Goal: Find specific page/section: Find specific page/section

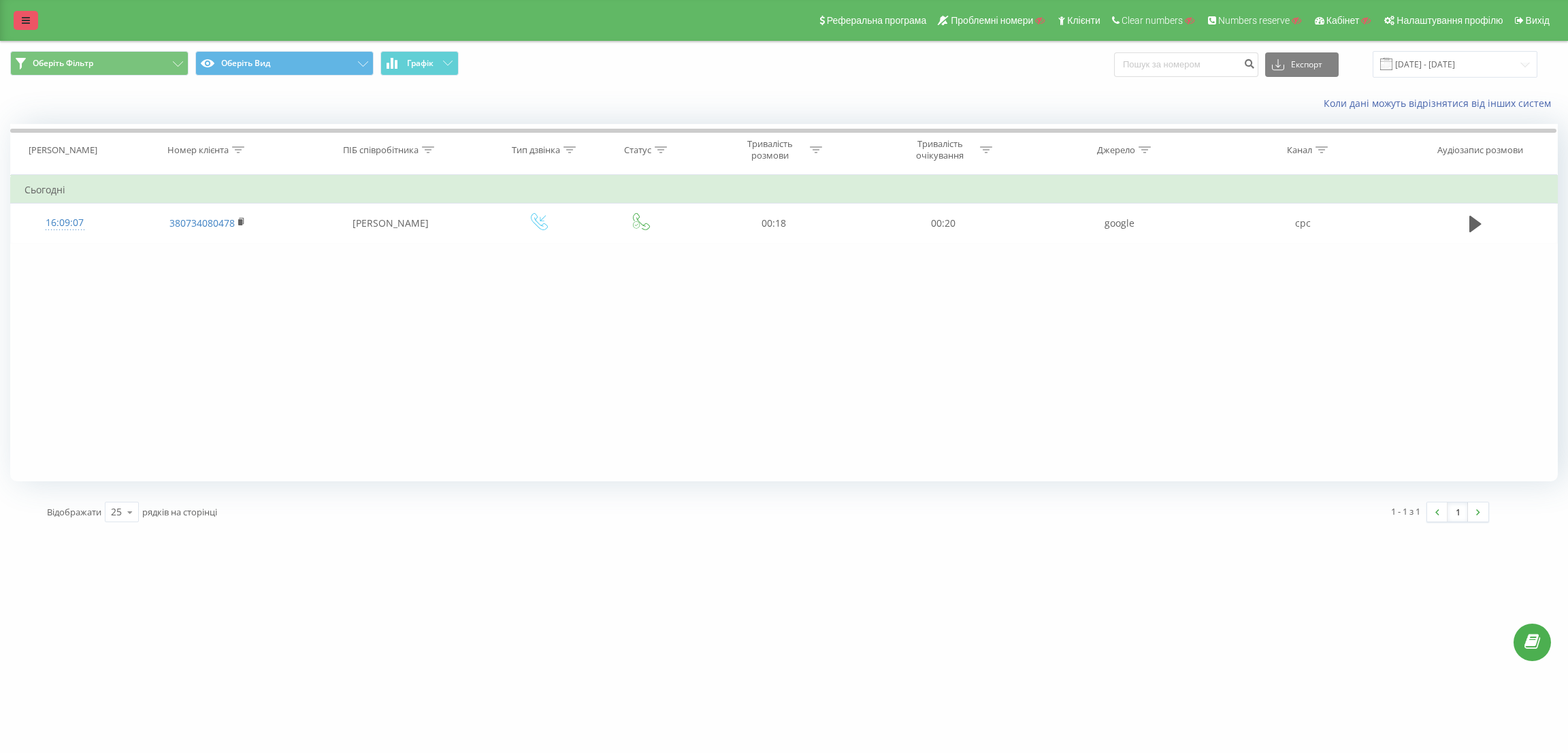
click at [28, 15] on icon at bounding box center [25, 20] width 8 height 9
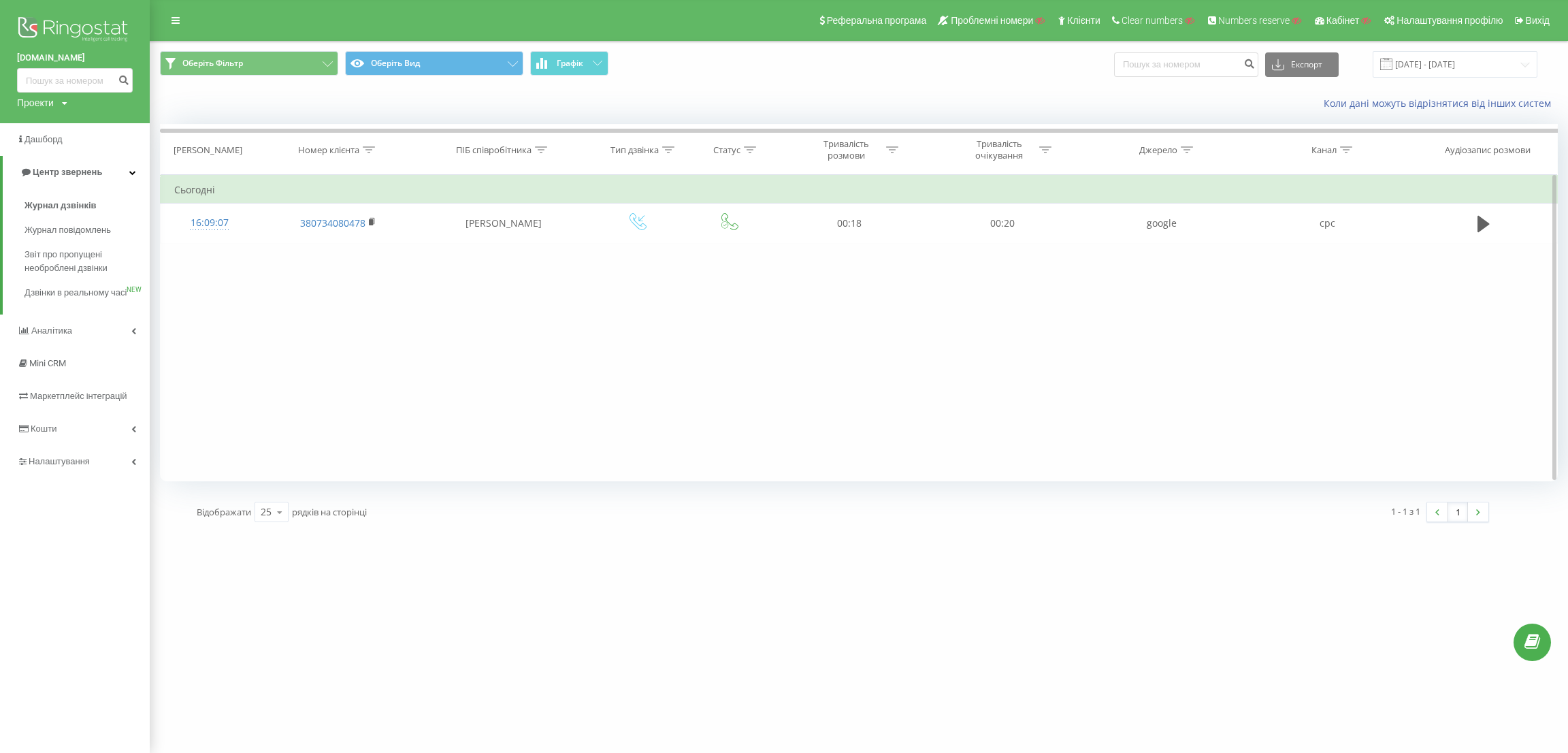
click at [708, 303] on div "Фільтрувати за умовою Містить Скасувати OK Фільтрувати за умовою Містить Скасув…" at bounding box center [859, 328] width 1398 height 306
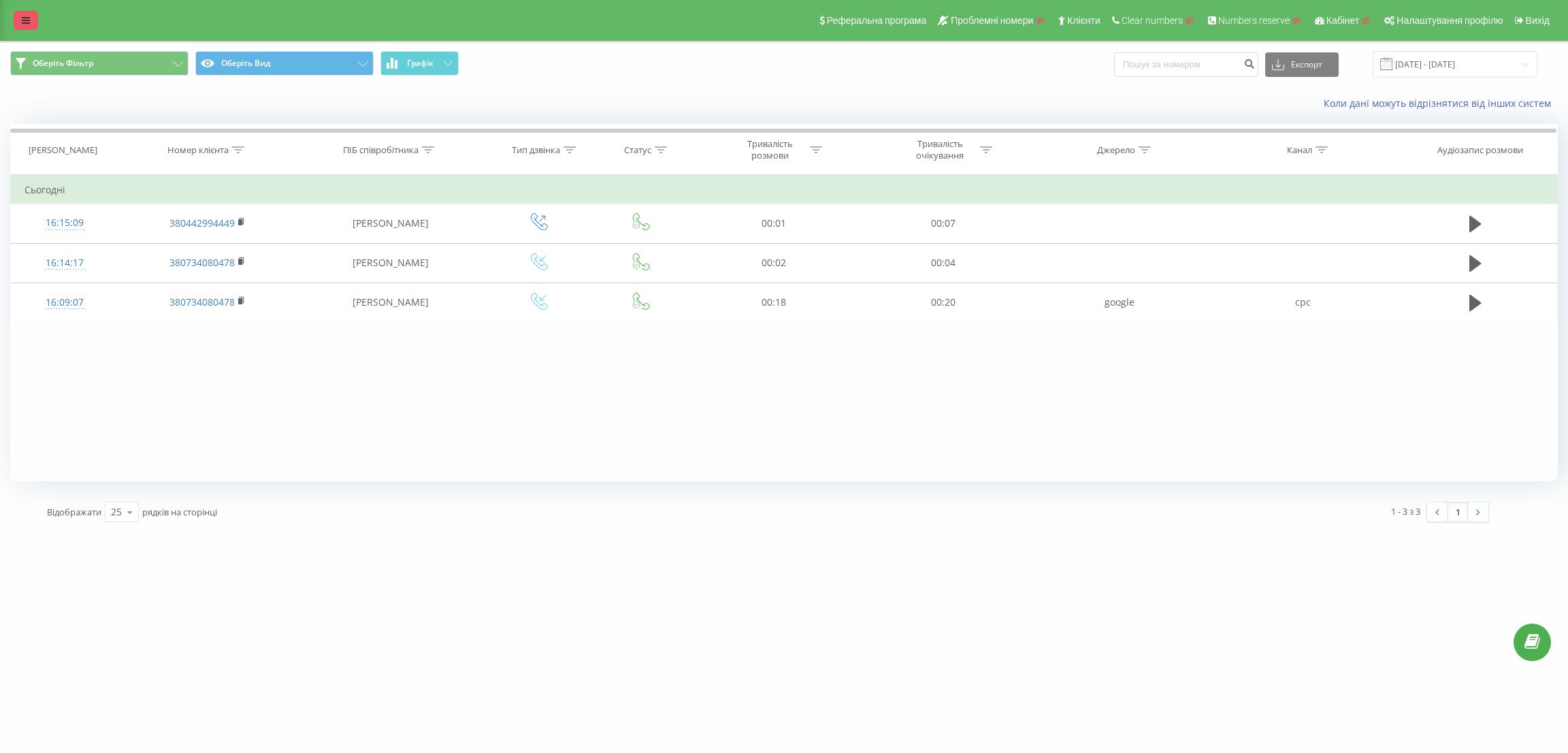
click at [27, 16] on icon at bounding box center [25, 20] width 8 height 9
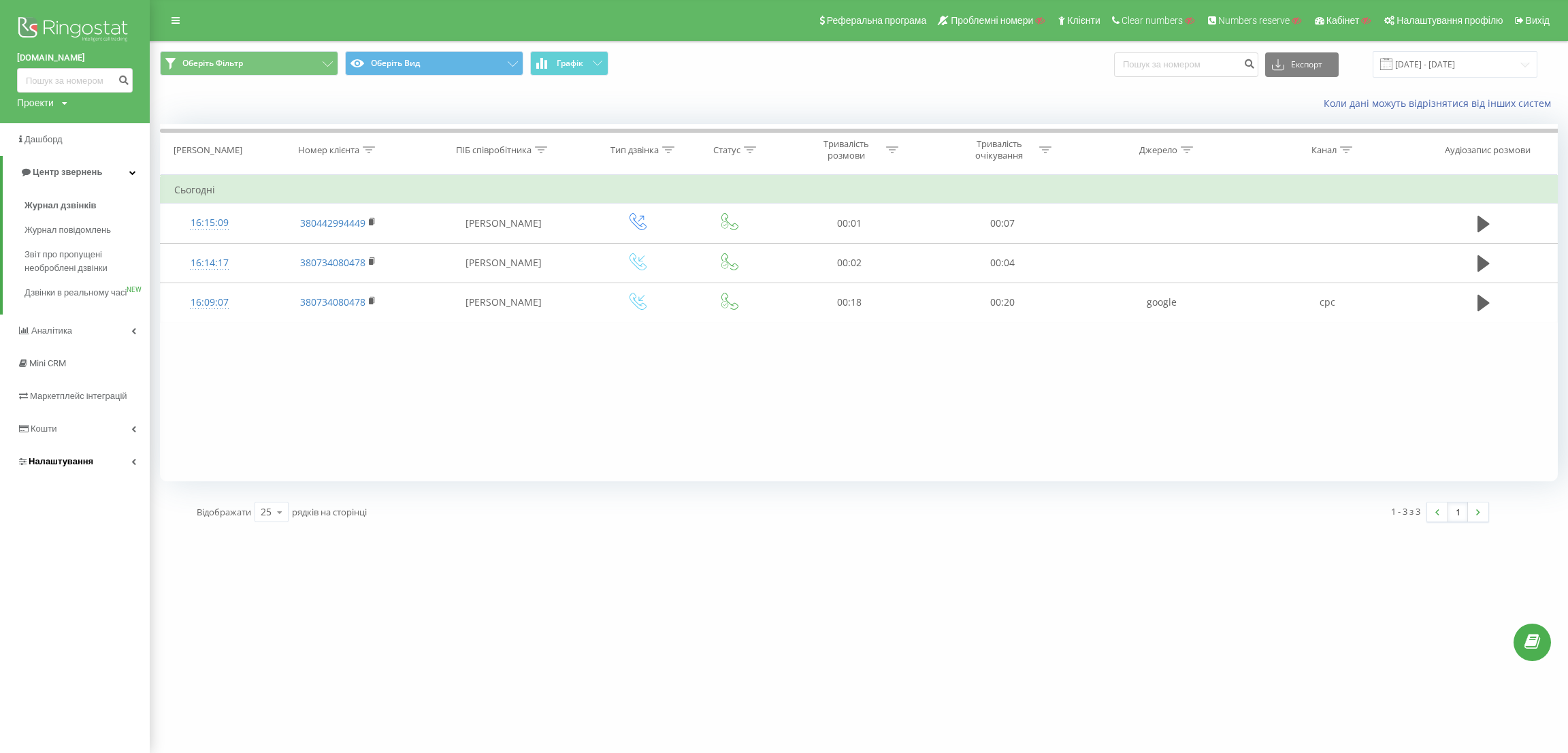
click at [62, 467] on link "Налаштування" at bounding box center [75, 461] width 150 height 32
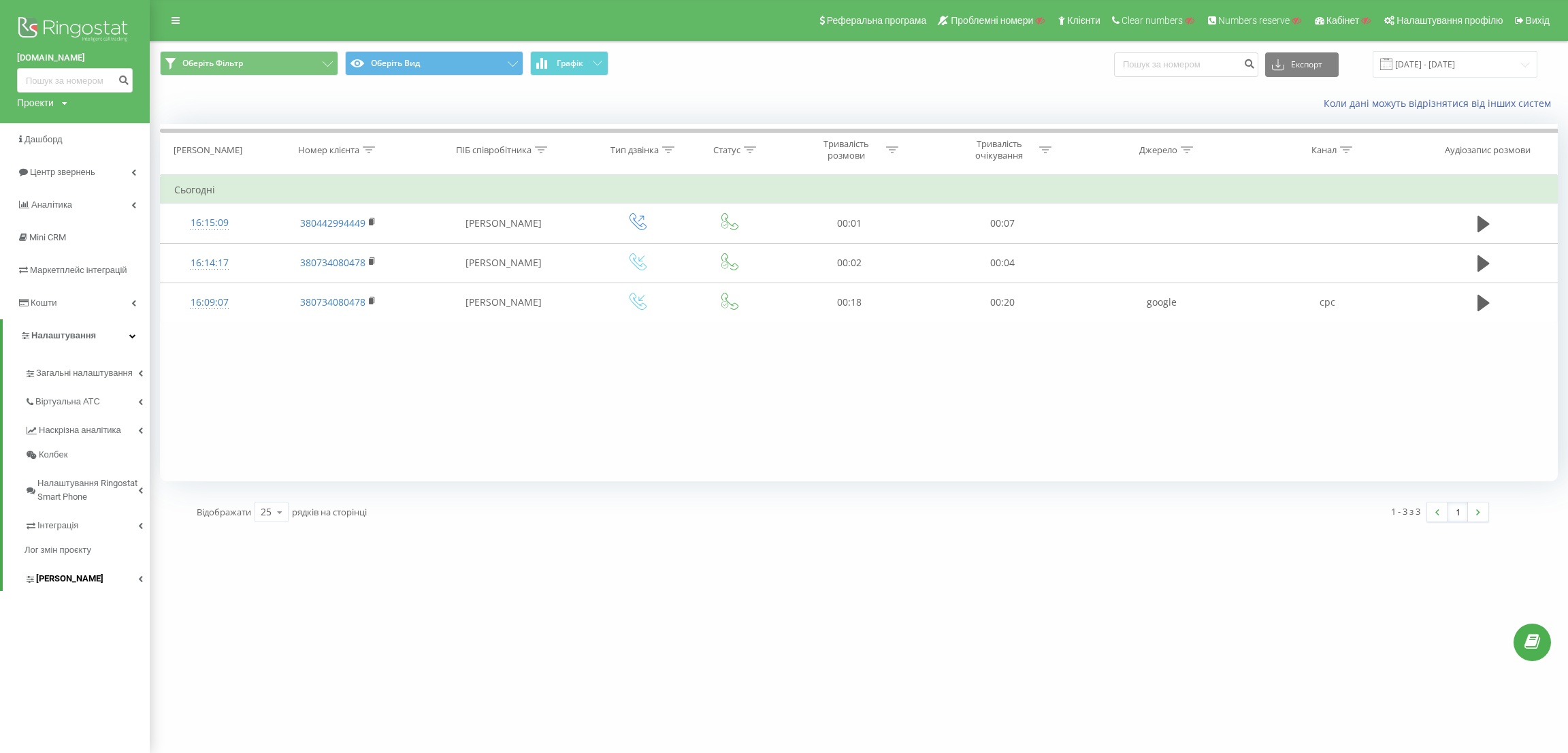
click at [79, 582] on span "Коллтрекінг" at bounding box center [70, 579] width 68 height 14
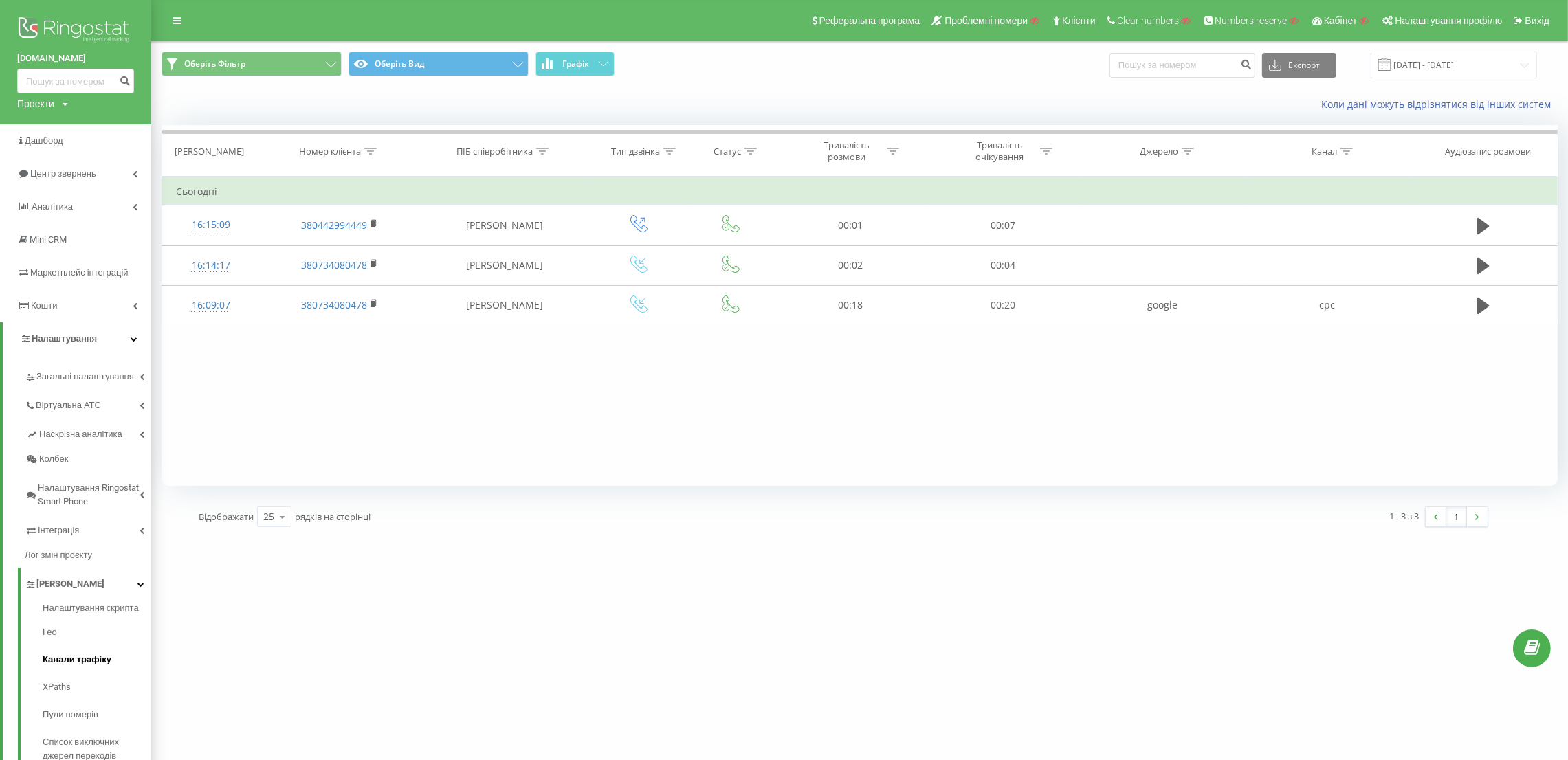
click at [79, 660] on span "Канали трафіку" at bounding box center [77, 660] width 68 height 14
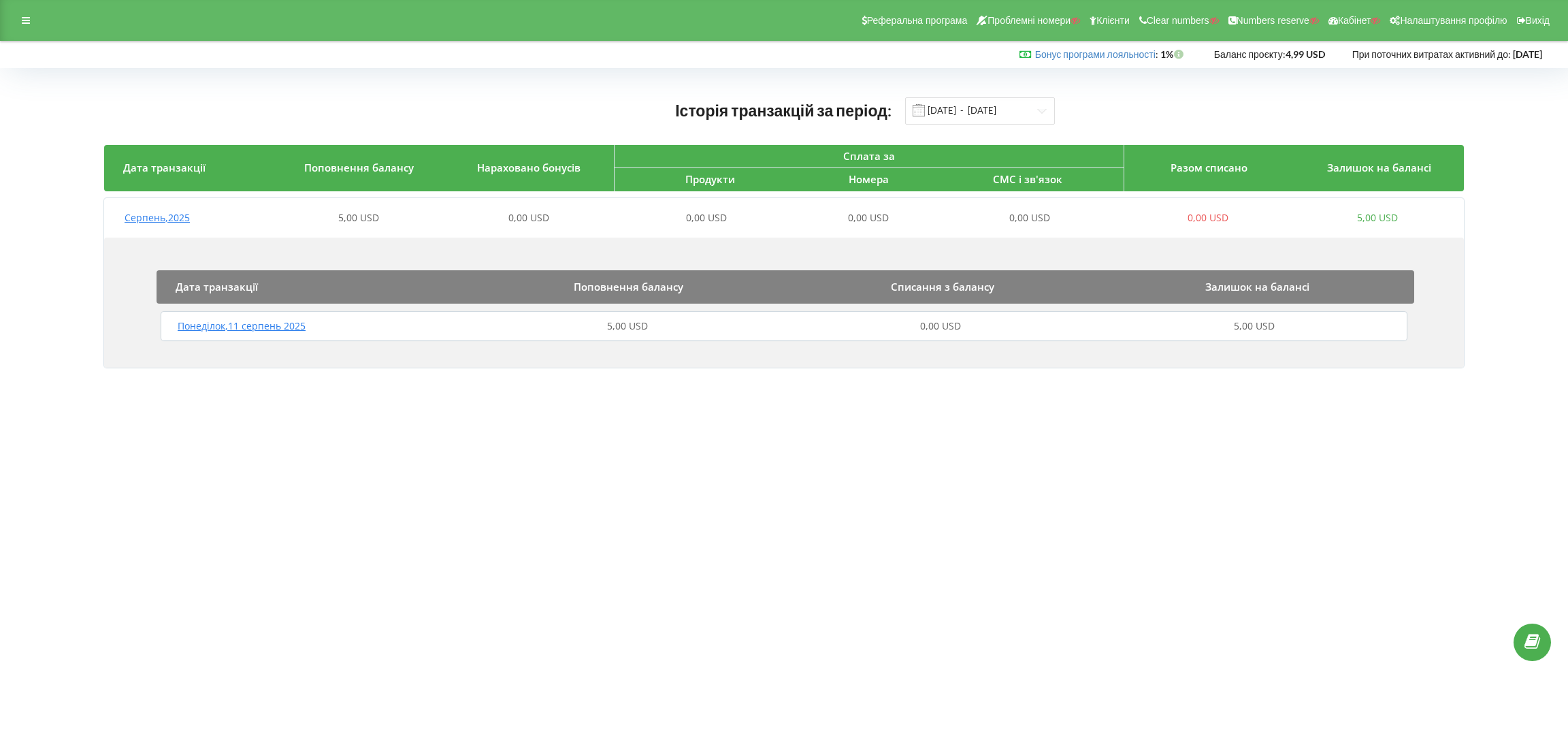
click at [383, 319] on div "[DATE] 5,00 USD 0,00 USD 5,00 USD" at bounding box center [784, 326] width 1254 height 32
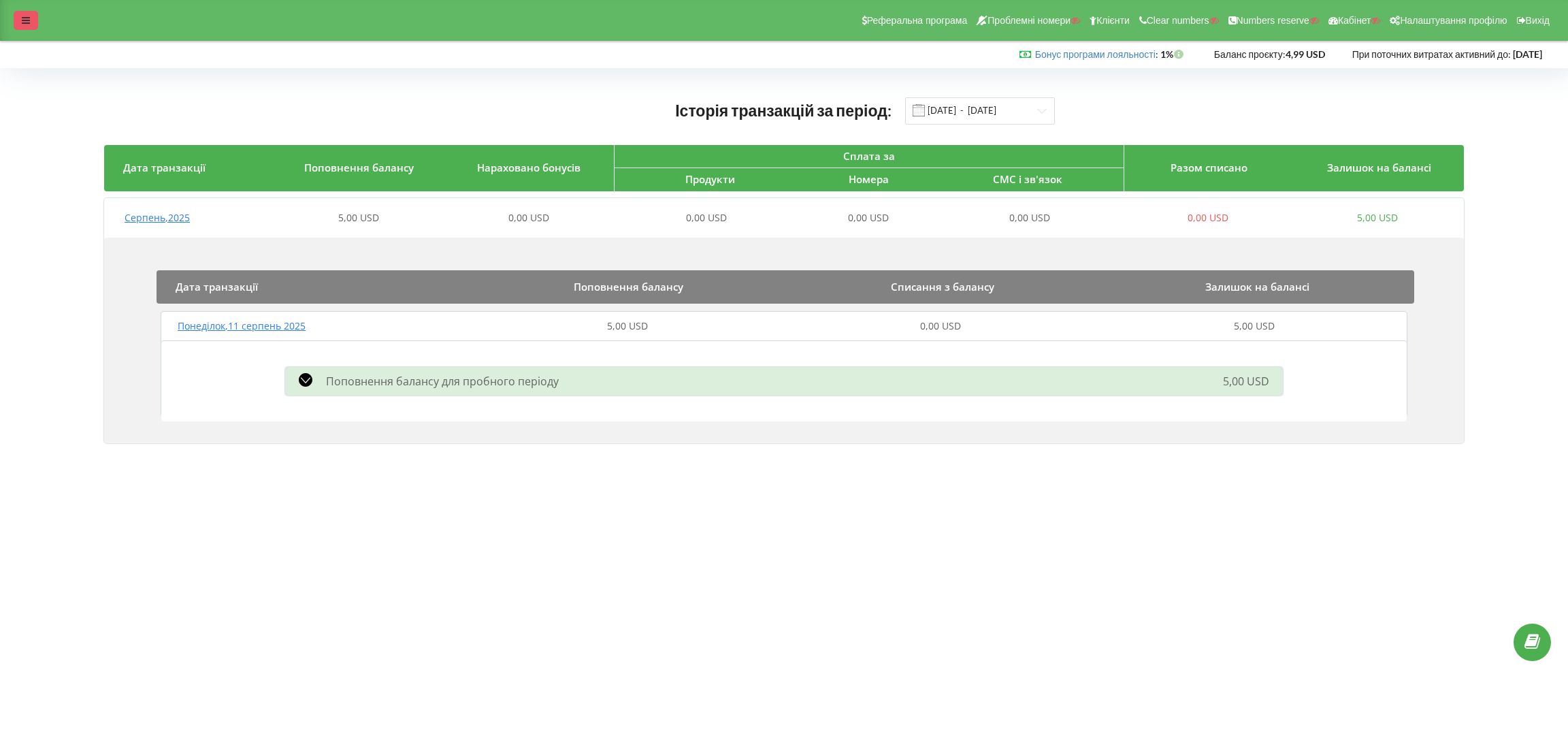
click at [35, 26] on div at bounding box center [26, 20] width 25 height 19
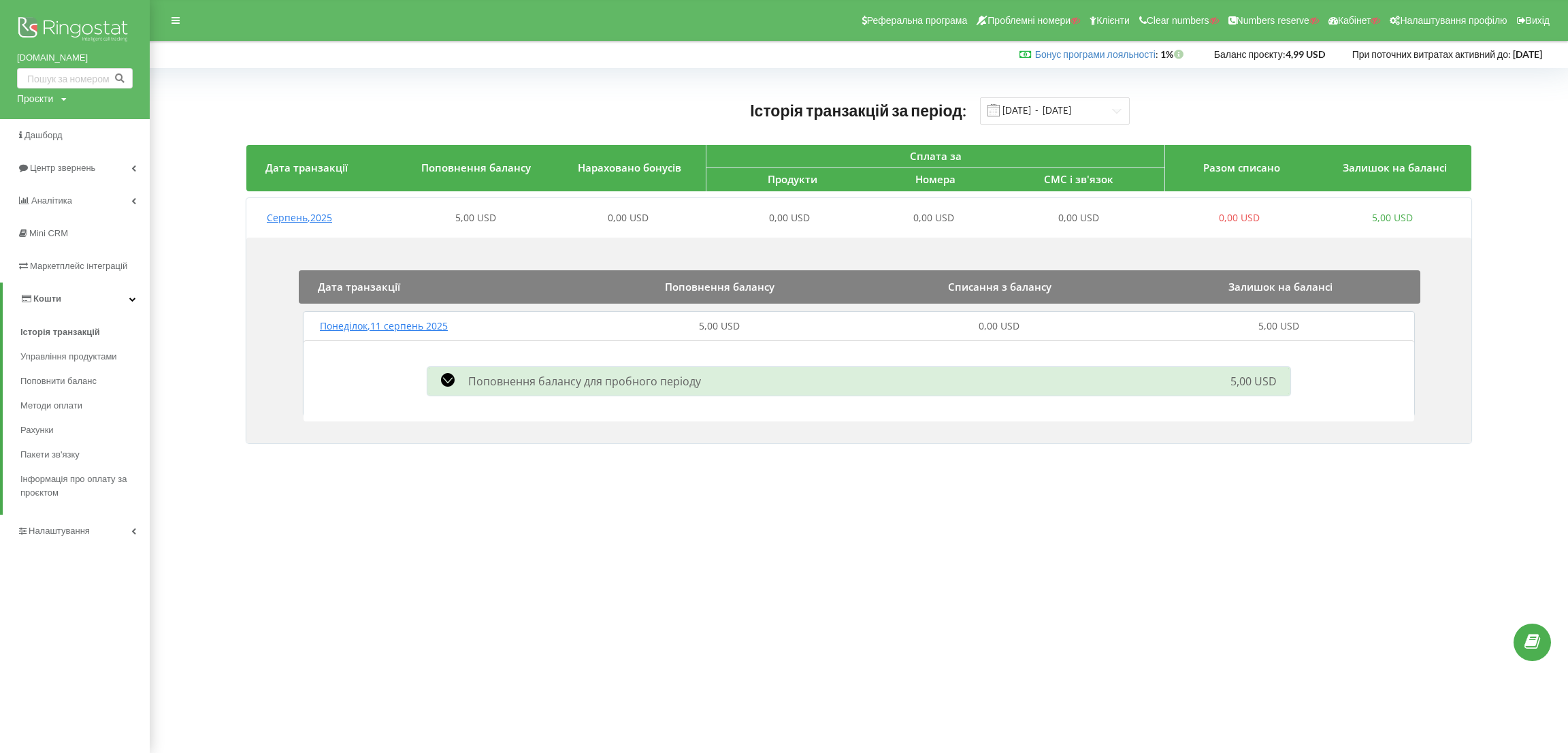
click at [68, 22] on img at bounding box center [75, 31] width 115 height 34
